Goal: Check status: Check status

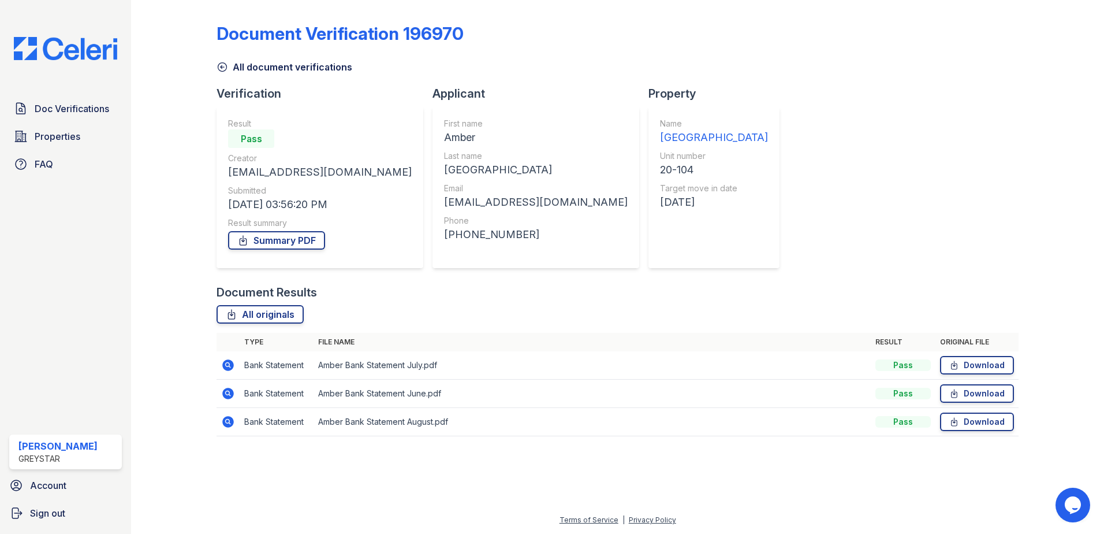
click at [227, 73] on link "All document verifications" at bounding box center [285, 67] width 136 height 14
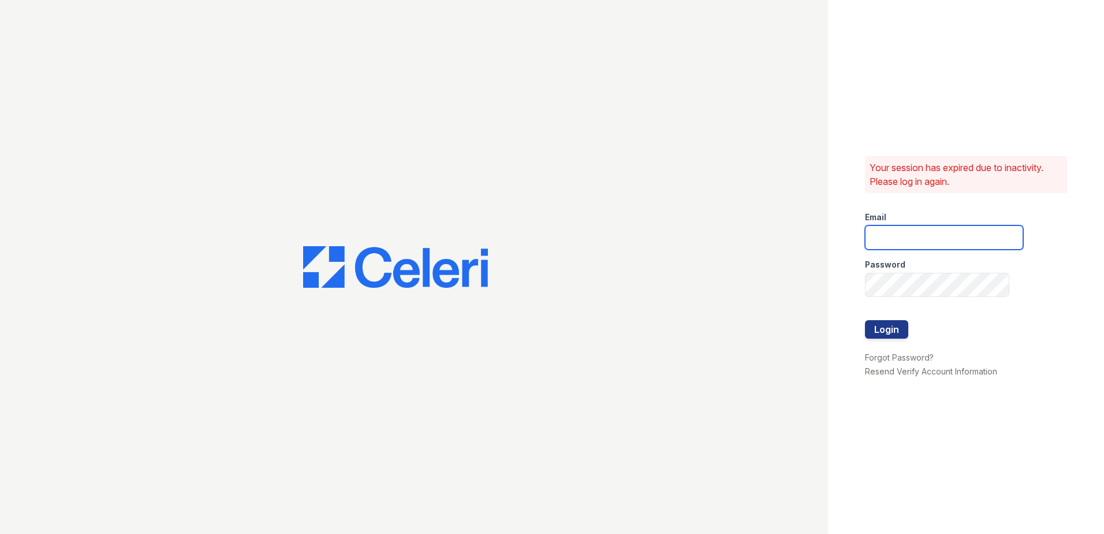
type input "[PERSON_NAME][EMAIL_ADDRESS][PERSON_NAME][DOMAIN_NAME]"
click at [891, 330] on button "Login" at bounding box center [886, 329] width 43 height 18
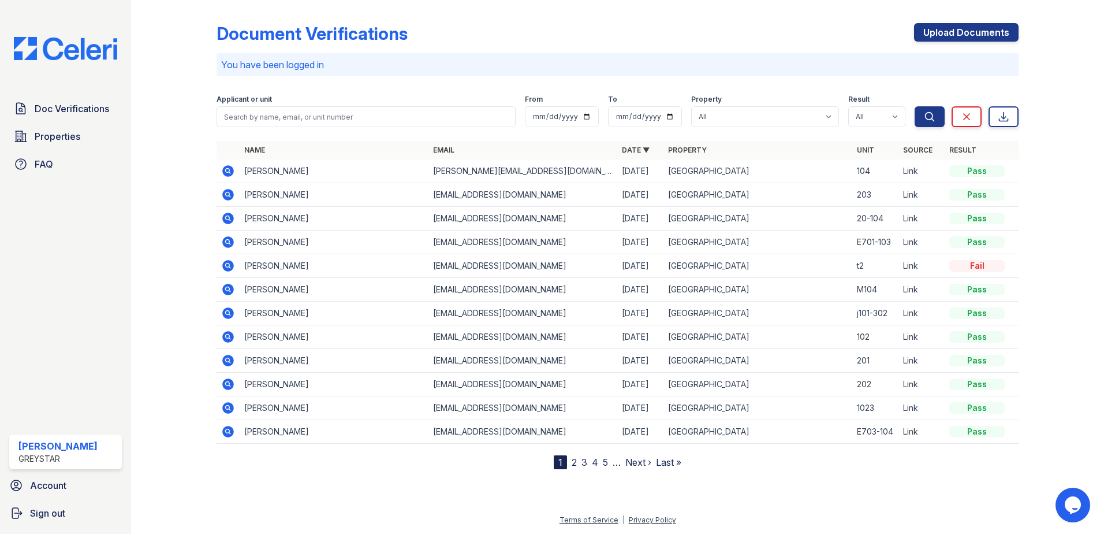
click at [230, 195] on icon at bounding box center [228, 195] width 14 height 14
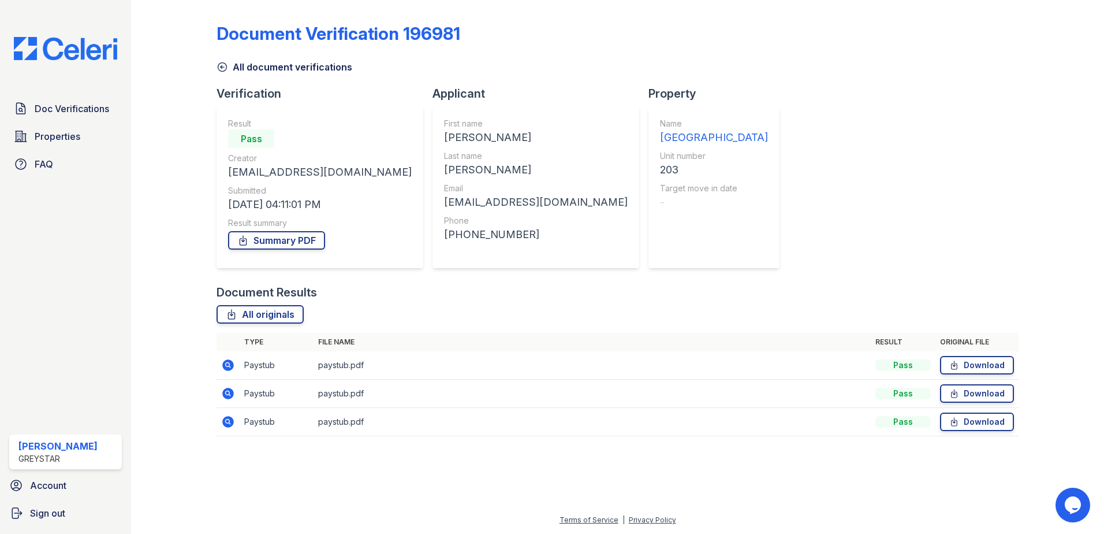
click at [228, 422] on icon at bounding box center [227, 420] width 3 height 3
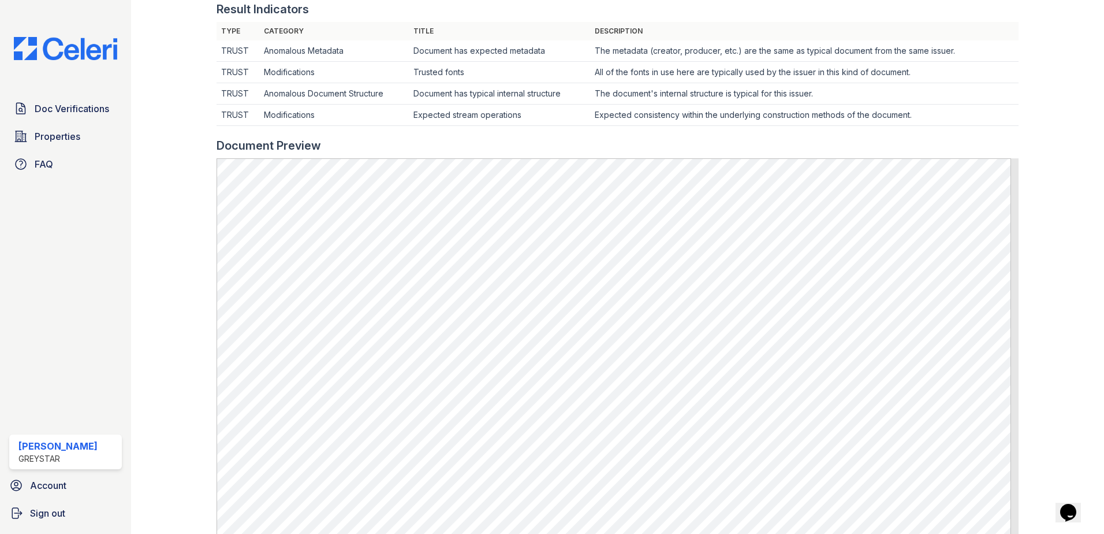
scroll to position [404, 0]
